Goal: Check status

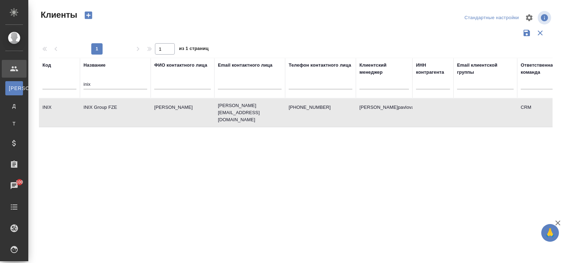
select select "RU"
click at [112, 106] on td "INIX Group FZE" at bounding box center [115, 112] width 71 height 25
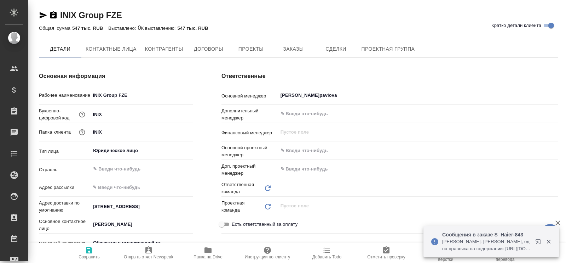
type input "Общество с ограниченной ответственностью «ПРОИВЕСТ»"
type input "(МБ) ООО "Монблан""
type input "CRM"
type input "Общество с ограниченной ответственностью «ПРОИВЕСТ»"
click at [549, 245] on div at bounding box center [543, 241] width 25 height 14
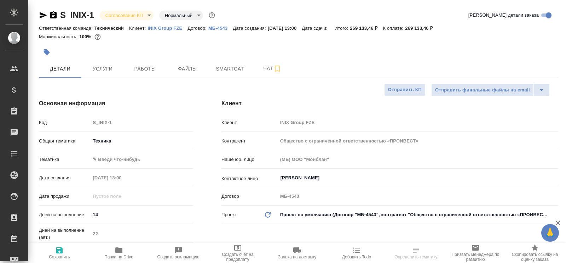
select select "RU"
type input "Общество с ограниченной ответственностью «ПРОИВЕСТ»"
select select "RU"
type input "Общество с ограниченной ответственностью «ПРОИВЕСТ»"
type textarea "x"
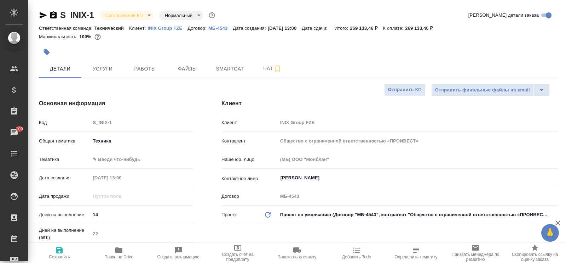
type textarea "x"
type input "Общество с ограниченной ответственностью «ПРОИВЕСТ»"
type textarea "x"
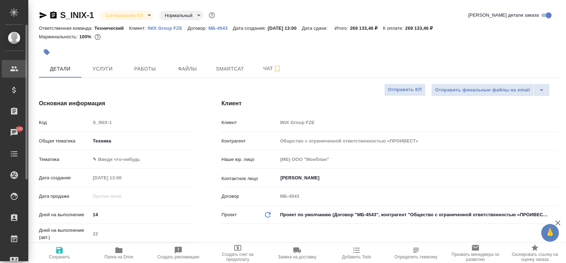
type textarea "x"
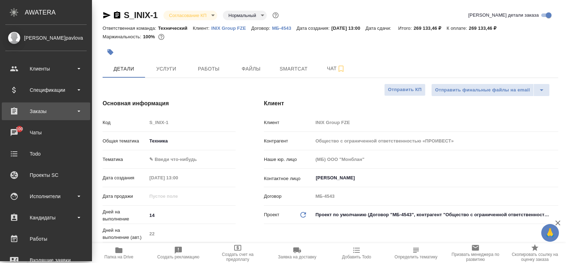
click at [41, 113] on div "Заказы" at bounding box center [45, 111] width 81 height 11
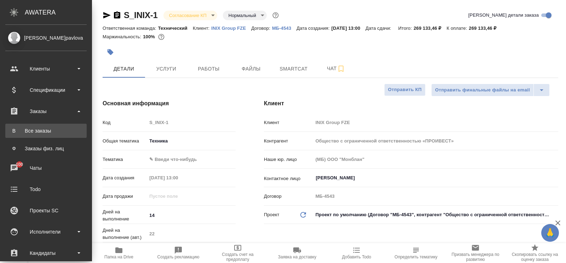
click at [36, 129] on div "Все заказы" at bounding box center [46, 130] width 74 height 7
type input "Общество с ограниченной ответственностью «ПРОИВЕСТ»"
type textarea "x"
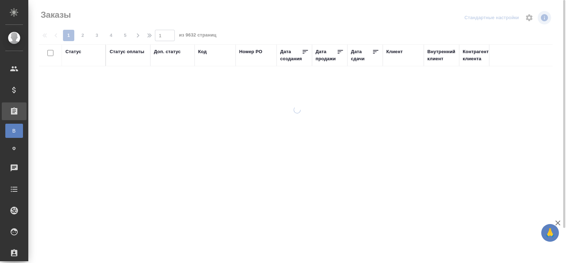
click at [202, 48] on div "Код" at bounding box center [202, 51] width 8 height 7
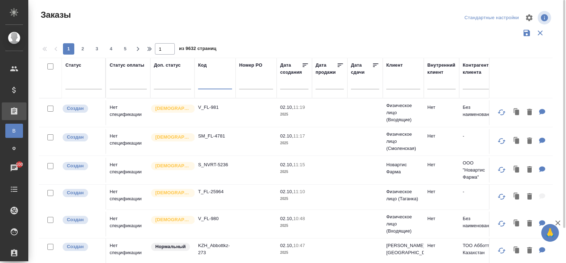
click at [201, 85] on input "text" at bounding box center [215, 84] width 34 height 9
paste input "C_loangal-cons-1"
type input "C_loangal-cons-1"
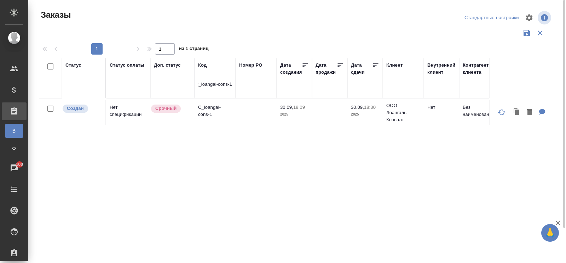
scroll to position [0, 0]
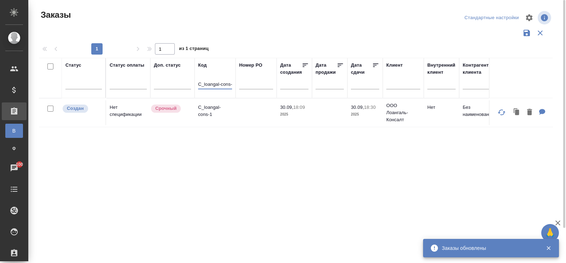
click at [361, 201] on div "Статус Статус оплаты Доп. статус Код C_loangal-cons-1 Номер PO Дата создания Да…" at bounding box center [296, 185] width 514 height 255
drag, startPoint x: 396, startPoint y: 210, endPoint x: 366, endPoint y: 210, distance: 30.5
click at [396, 210] on div "Статус Статус оплаты Доп. статус Код C_loangal-cons-1 Номер PO Дата создания Да…" at bounding box center [296, 185] width 514 height 255
